Goal: Transaction & Acquisition: Book appointment/travel/reservation

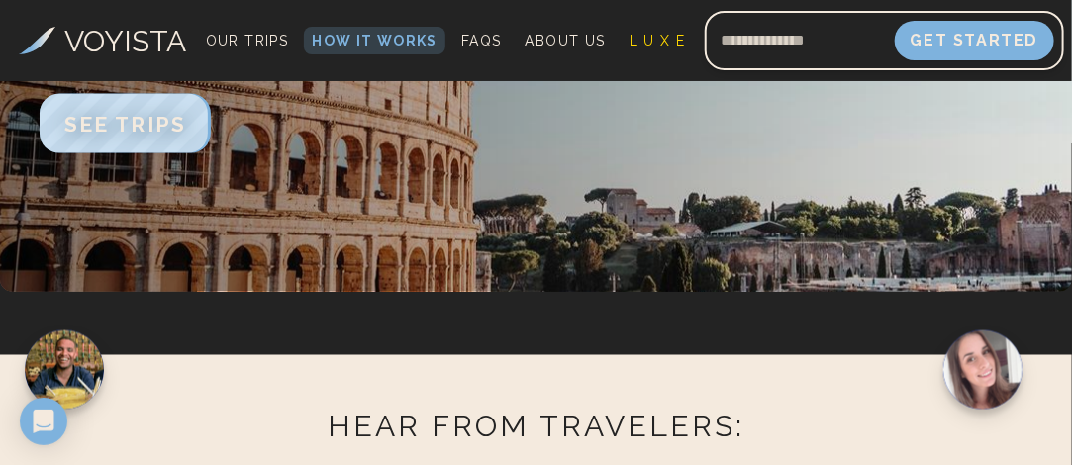
scroll to position [3266, 0]
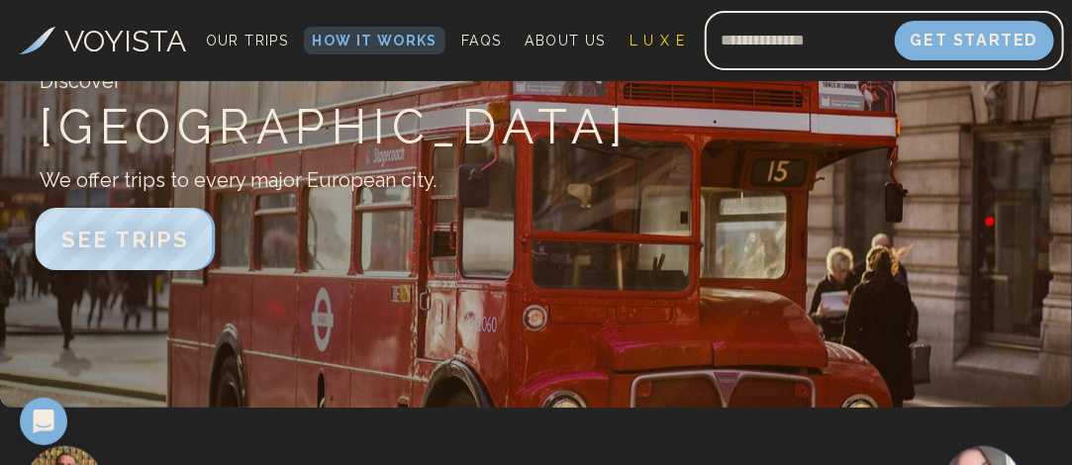
click at [176, 246] on span "SEE TRIPS" at bounding box center [125, 240] width 128 height 26
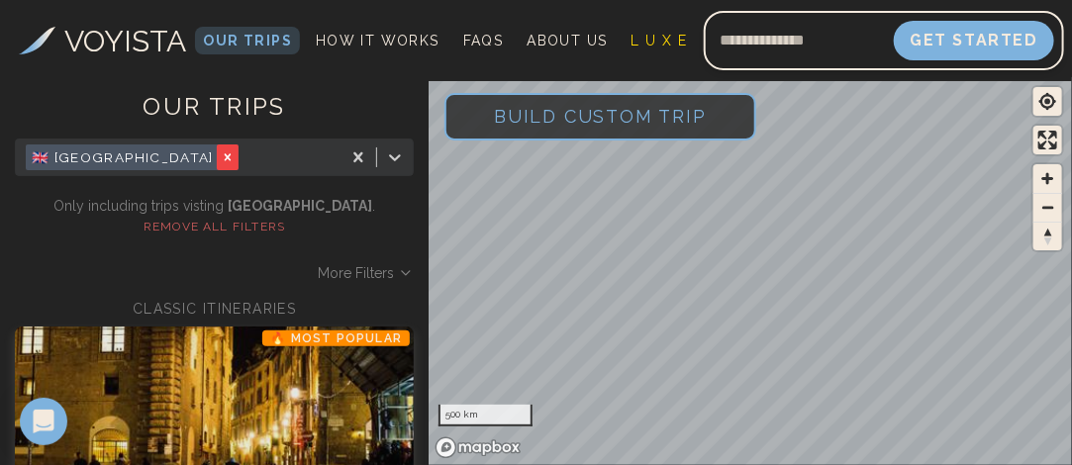
click at [221, 162] on icon "Remove 🇬🇧 London" at bounding box center [228, 157] width 14 height 14
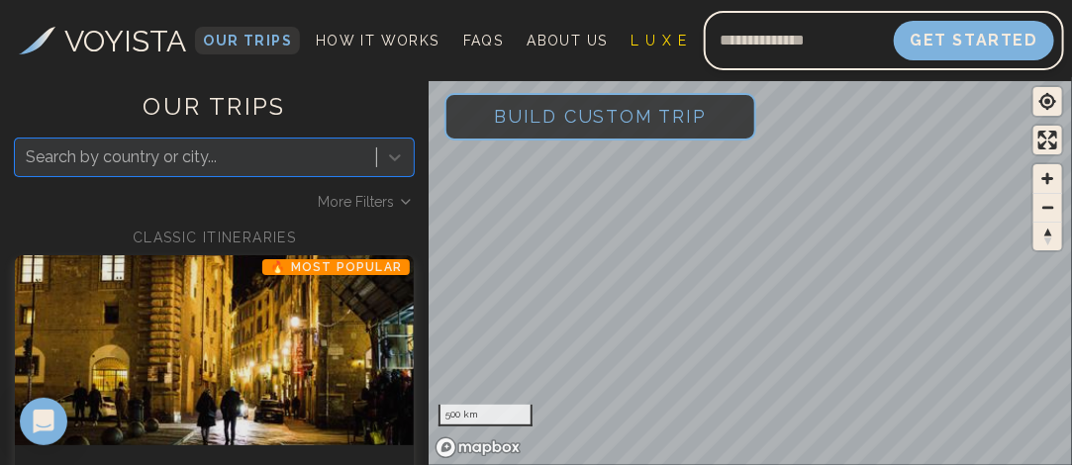
click at [234, 40] on span "Our Trips" at bounding box center [247, 41] width 89 height 16
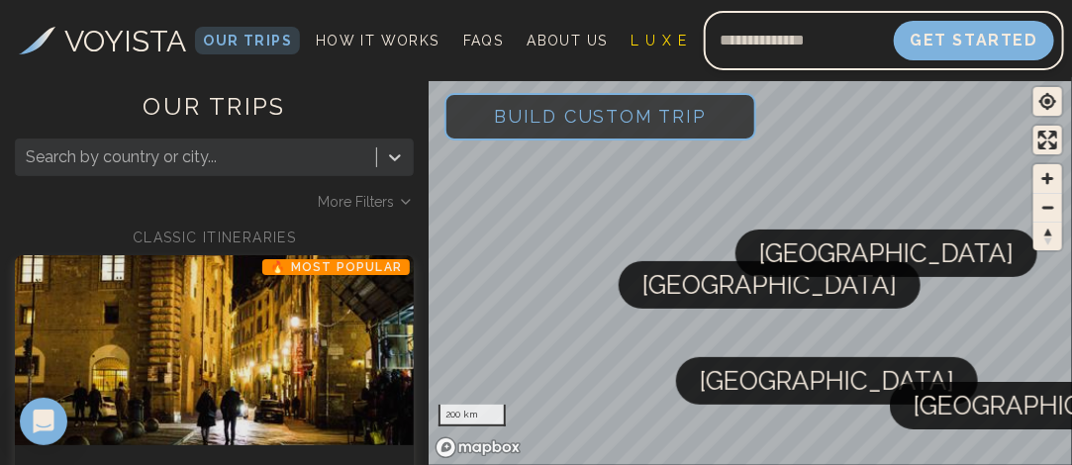
click at [675, 295] on span "[GEOGRAPHIC_DATA]" at bounding box center [769, 285] width 254 height 48
click at [928, 400] on span "[GEOGRAPHIC_DATA]" at bounding box center [1040, 406] width 254 height 48
click at [92, 45] on h3 "VOYISTA" at bounding box center [126, 41] width 122 height 45
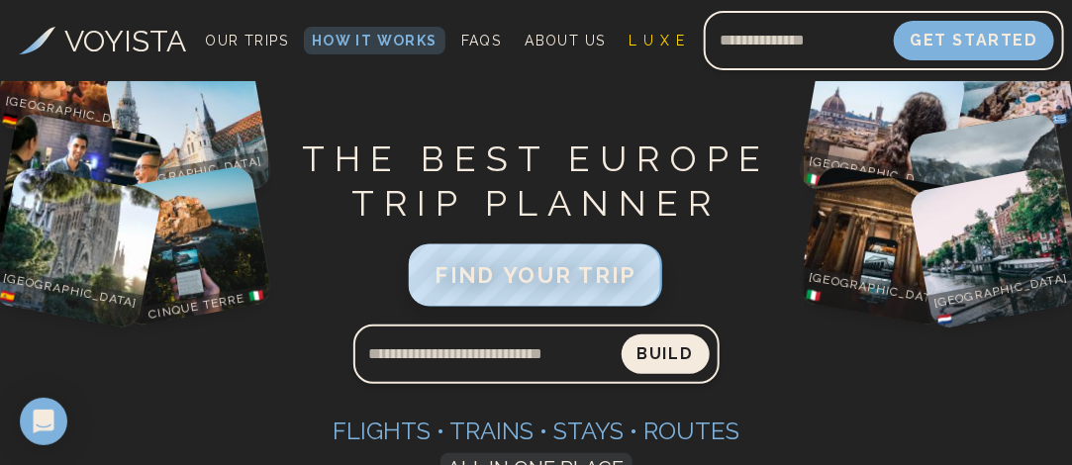
click at [505, 265] on span "FIND YOUR TRIP" at bounding box center [535, 275] width 202 height 26
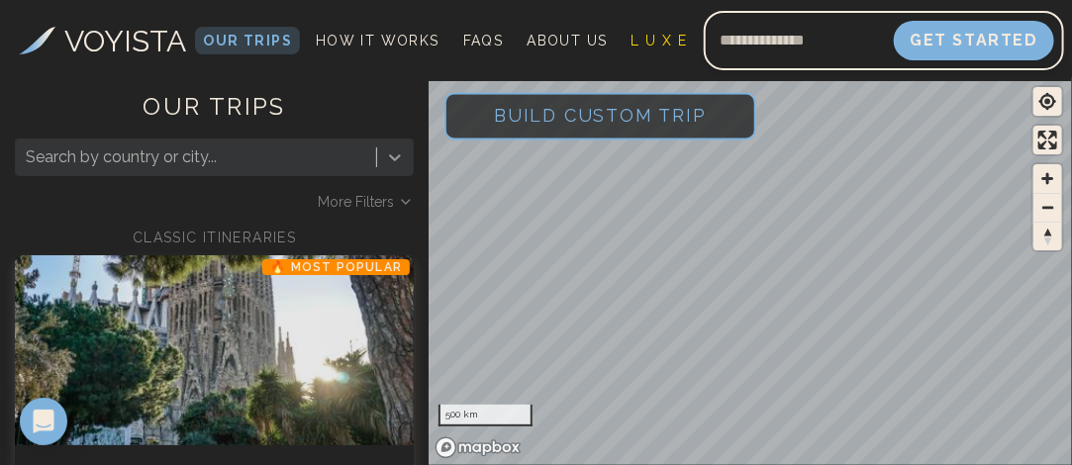
click at [396, 157] on icon at bounding box center [395, 157] width 20 height 20
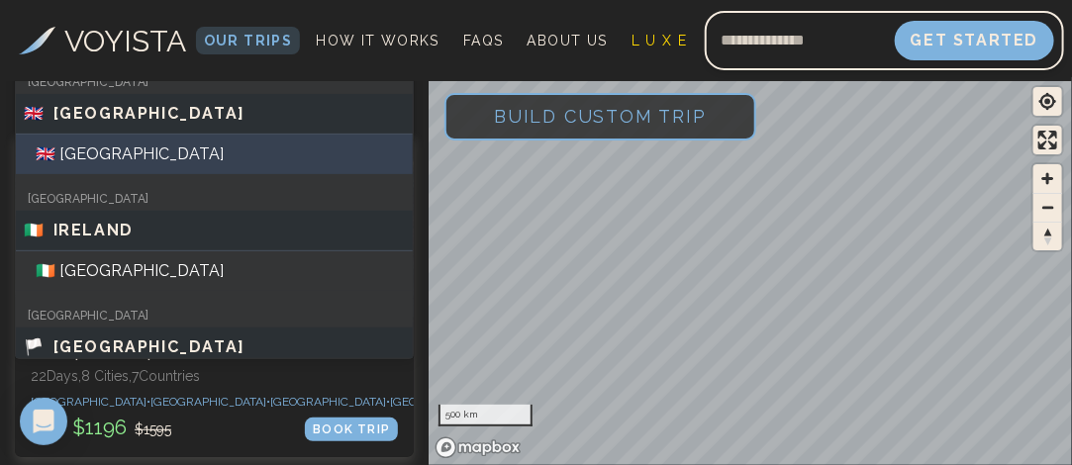
scroll to position [198, 0]
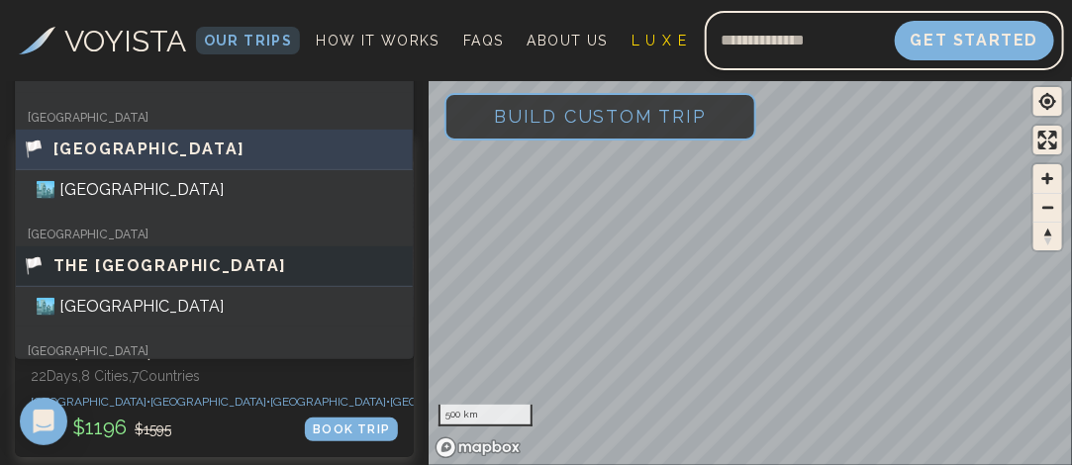
click at [266, 155] on div "🏳️ [GEOGRAPHIC_DATA]" at bounding box center [214, 150] width 381 height 24
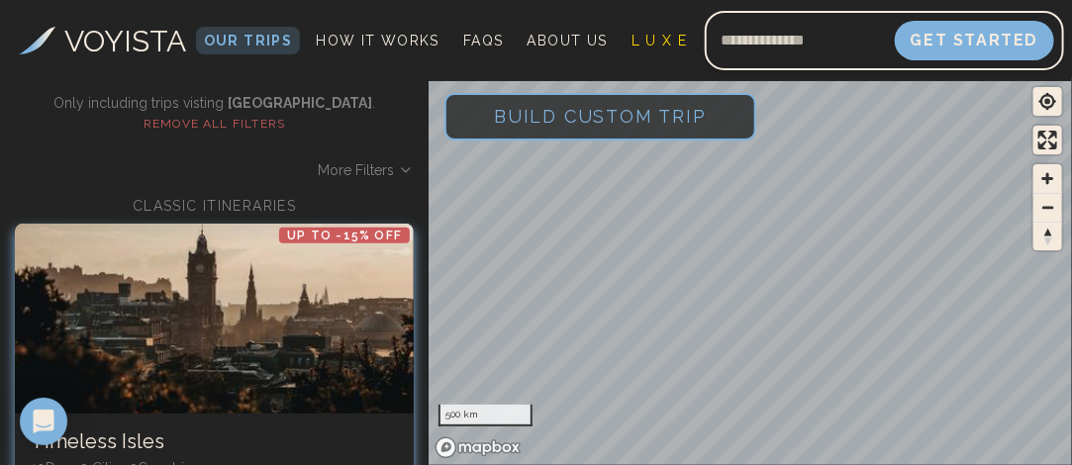
scroll to position [5, 0]
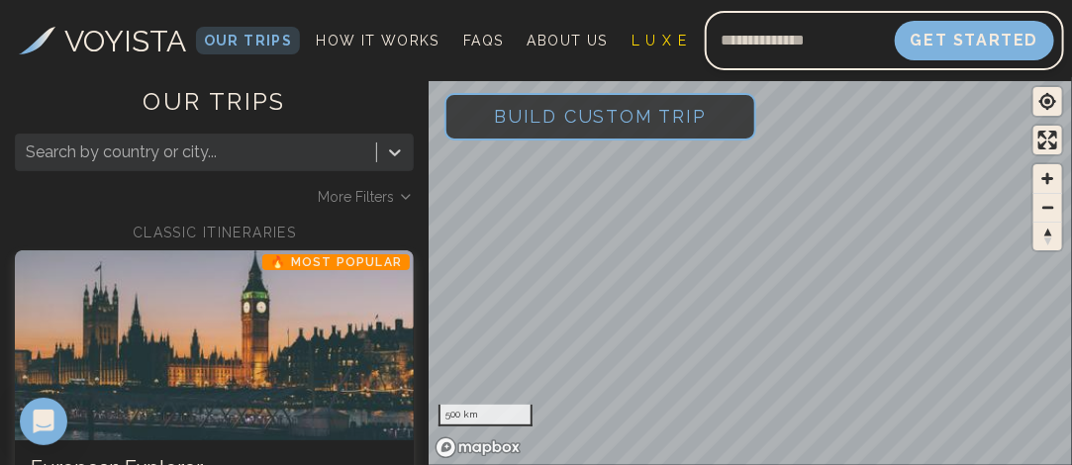
click at [357, 194] on span "More Filters" at bounding box center [356, 197] width 76 height 20
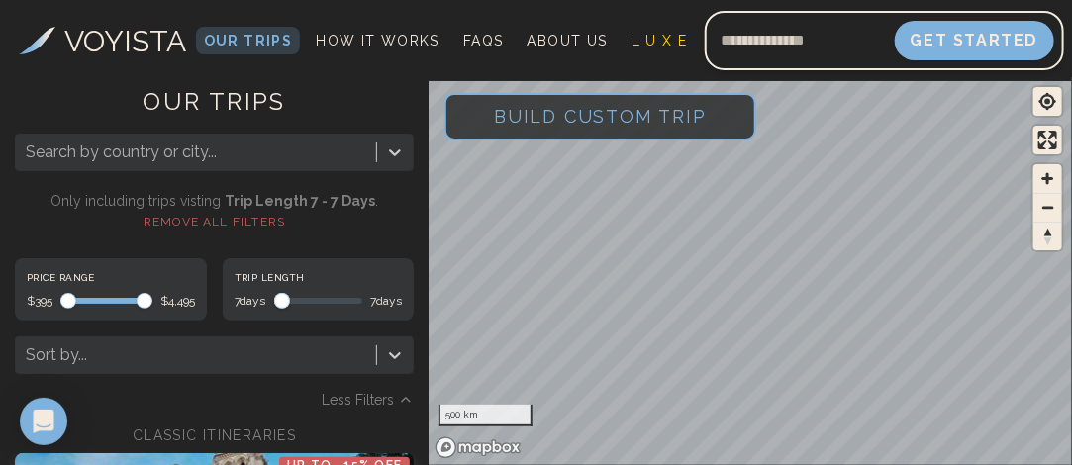
click at [274, 293] on span "Maximum" at bounding box center [282, 301] width 16 height 16
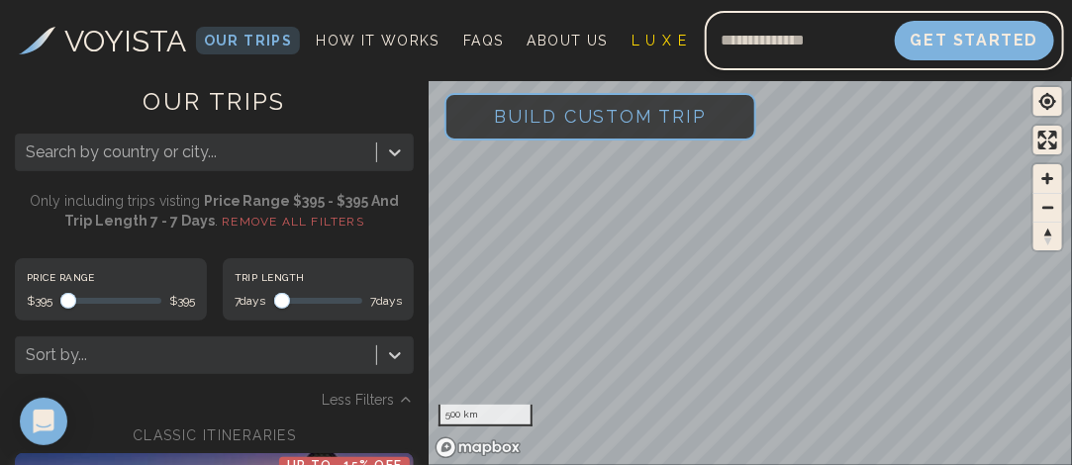
click at [60, 309] on span "Maximum" at bounding box center [68, 301] width 16 height 16
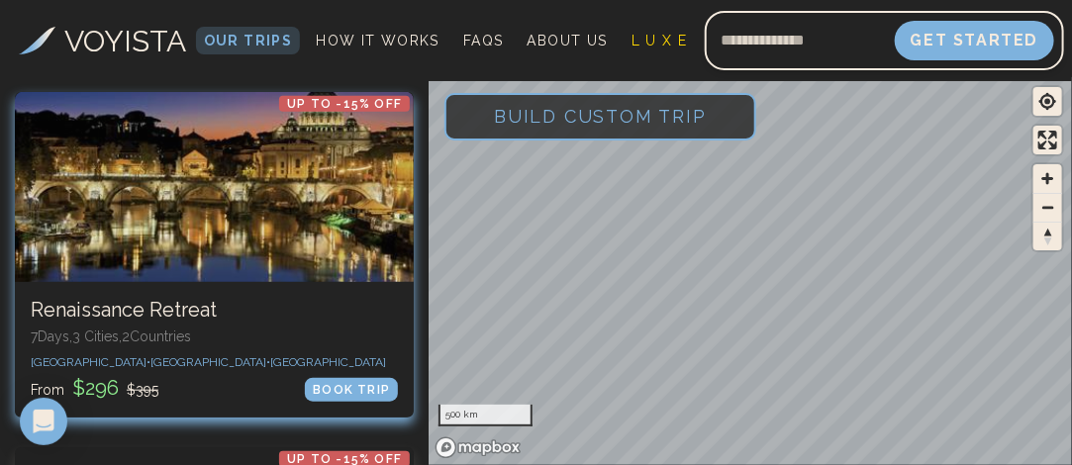
scroll to position [393, 0]
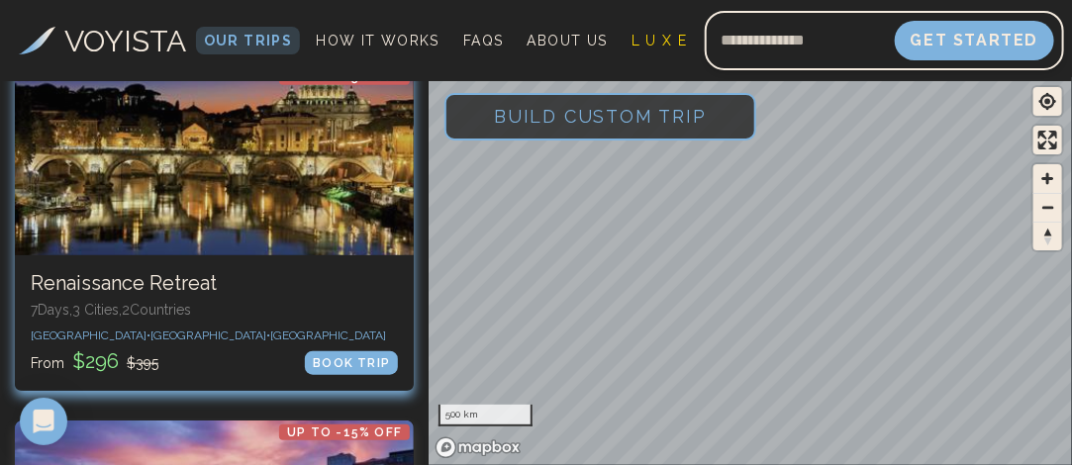
click at [371, 202] on div at bounding box center [214, 160] width 399 height 190
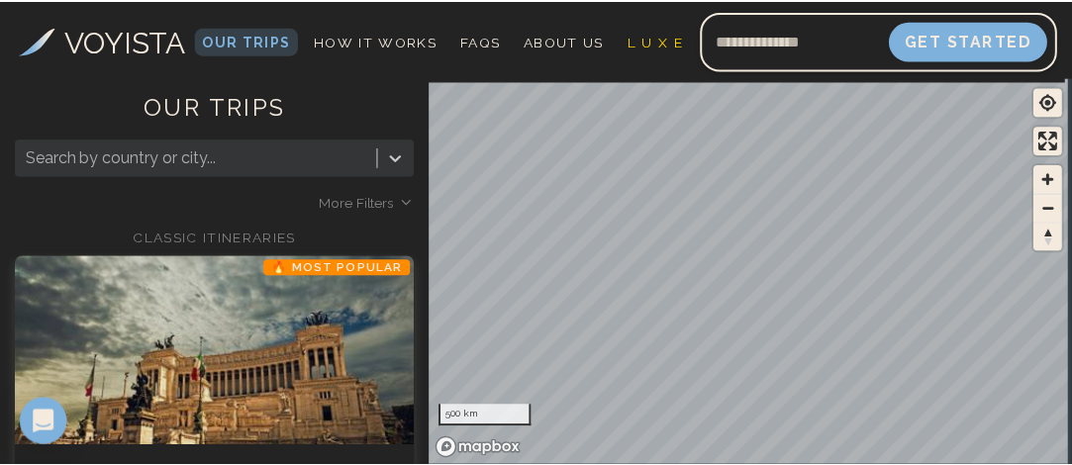
scroll to position [393, 0]
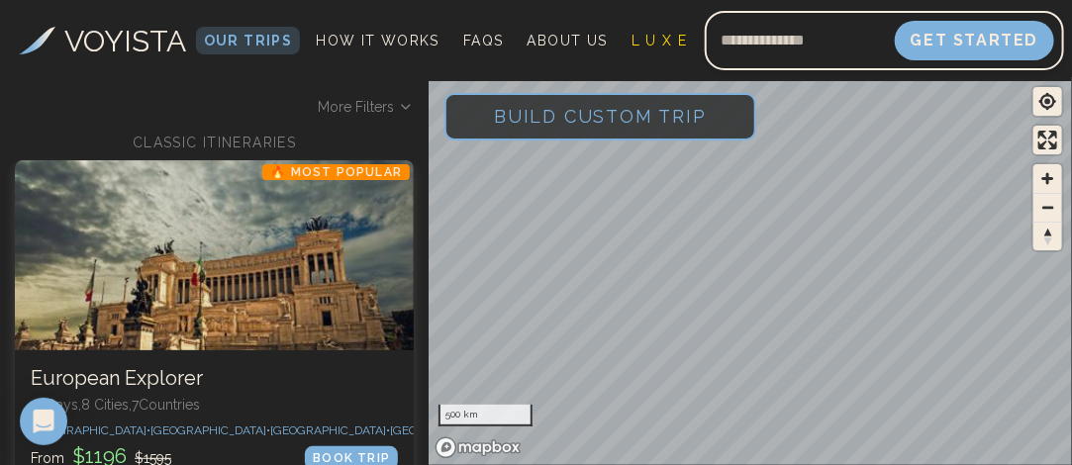
click at [305, 76] on div at bounding box center [196, 62] width 340 height 28
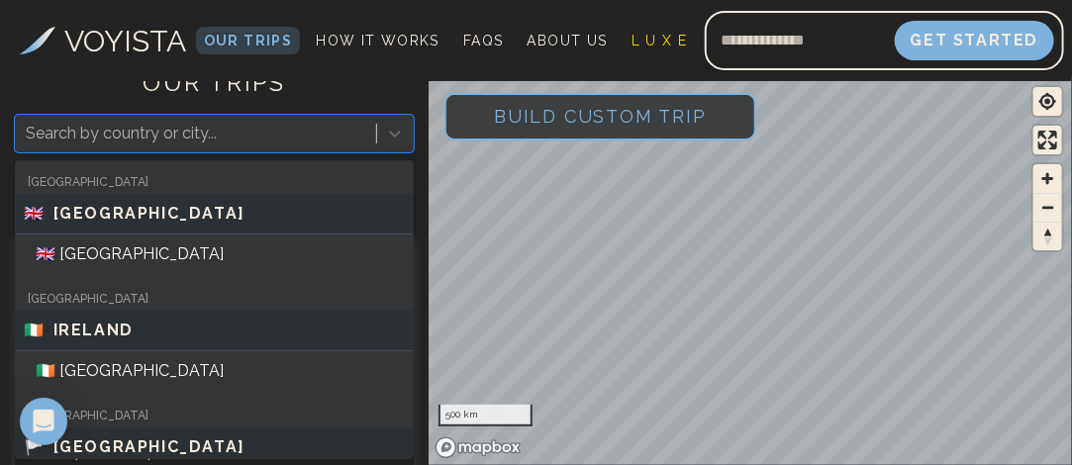
scroll to position [25, 0]
click at [319, 128] on div at bounding box center [196, 133] width 340 height 28
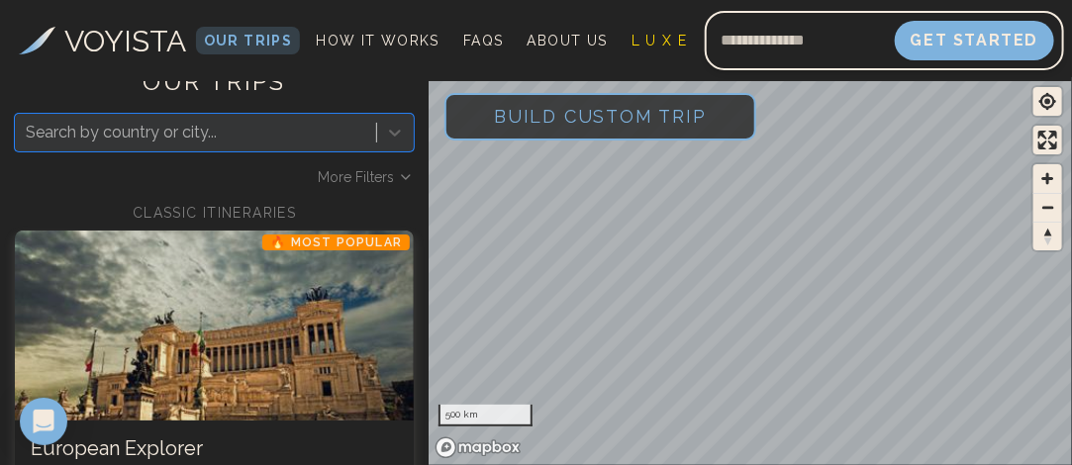
click at [365, 174] on span "More Filters" at bounding box center [356, 177] width 76 height 20
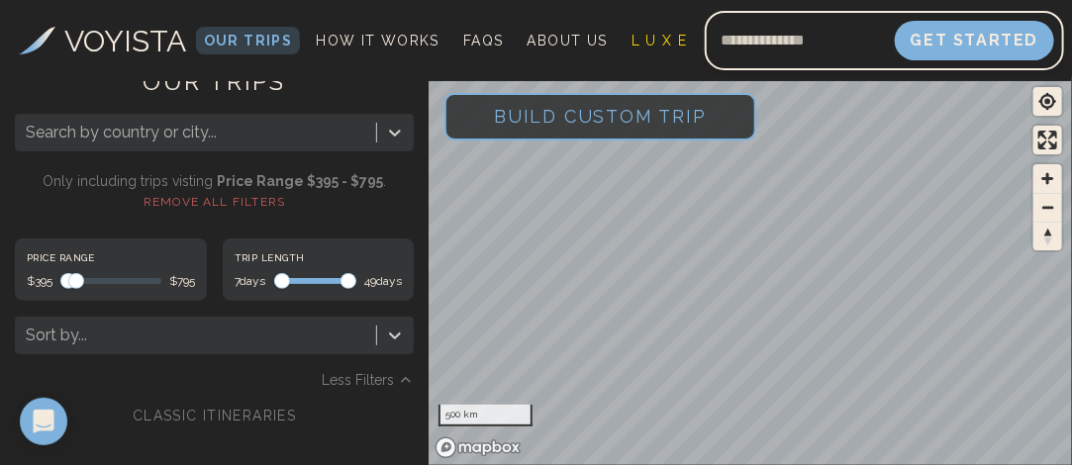
click at [68, 273] on span "Maximum" at bounding box center [76, 281] width 16 height 16
click at [274, 283] on span at bounding box center [274, 281] width 0 height 6
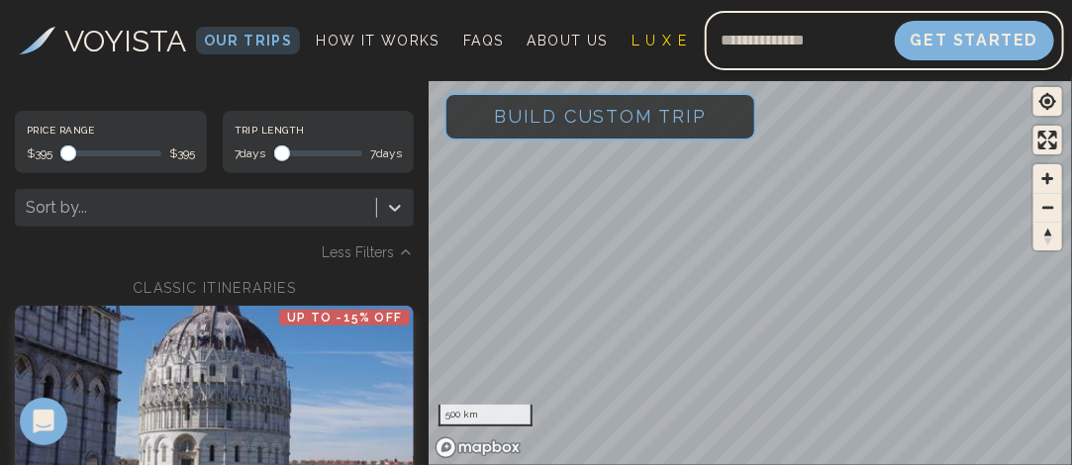
scroll to position [137, 0]
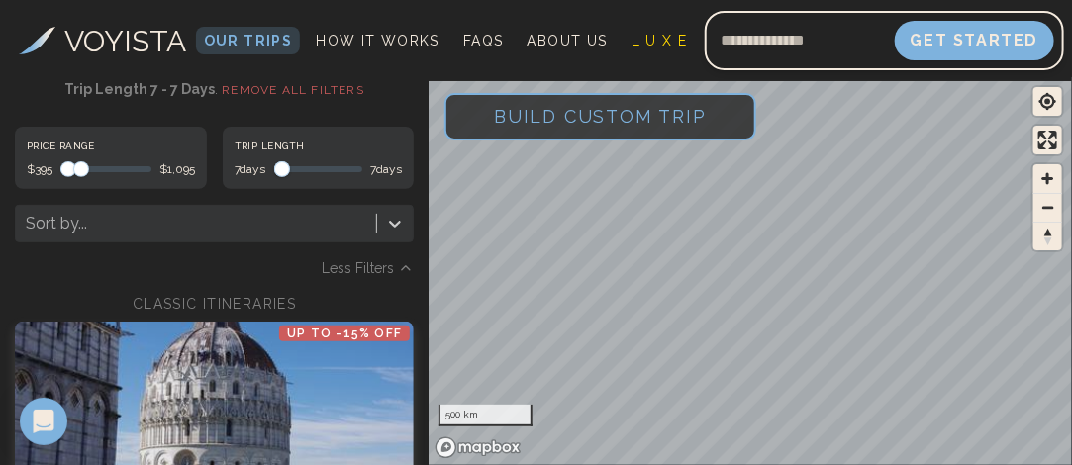
click at [77, 162] on span at bounding box center [81, 169] width 16 height 16
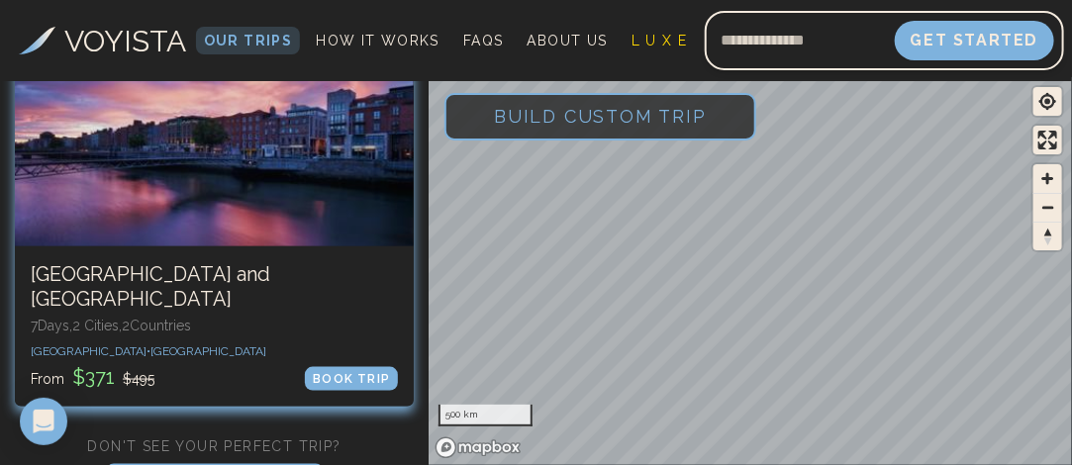
scroll to position [789, 0]
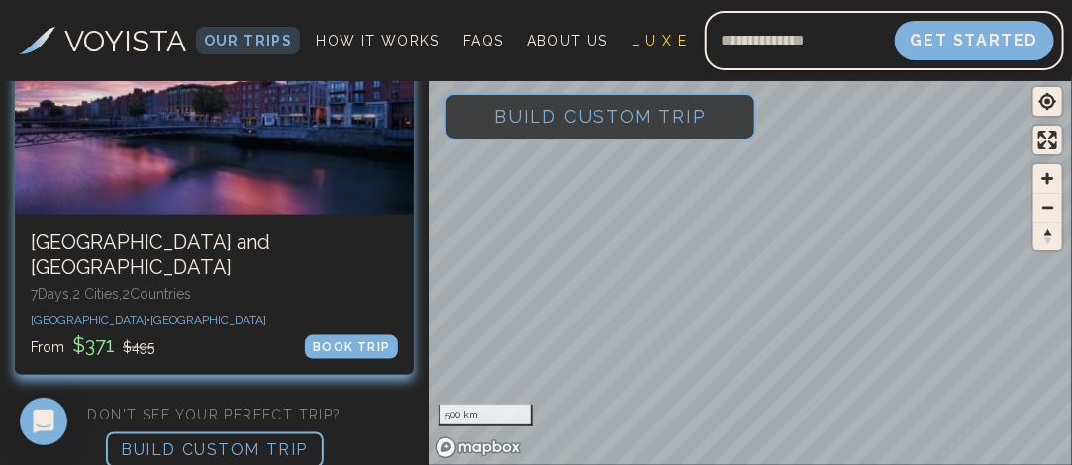
click at [187, 242] on h3 "[GEOGRAPHIC_DATA] and [GEOGRAPHIC_DATA]" at bounding box center [214, 255] width 367 height 49
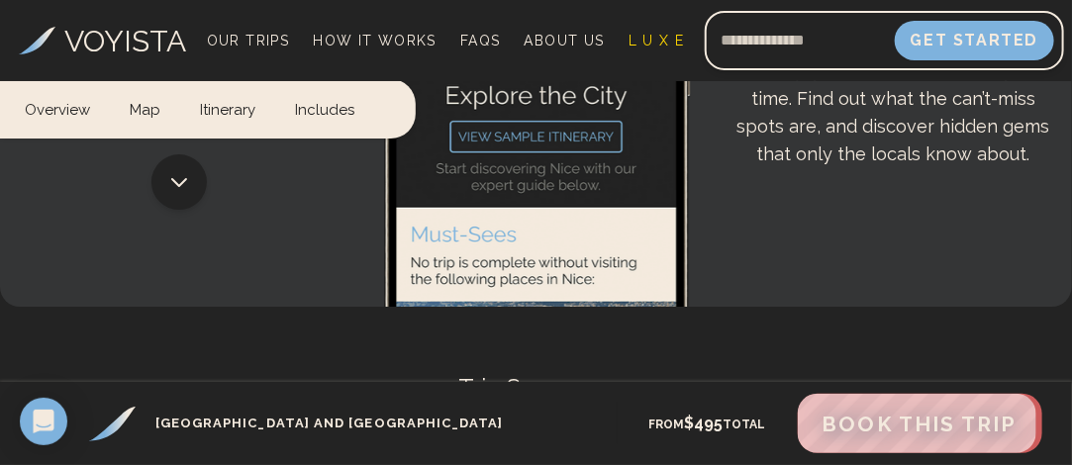
scroll to position [4849, 0]
